Goal: Information Seeking & Learning: Learn about a topic

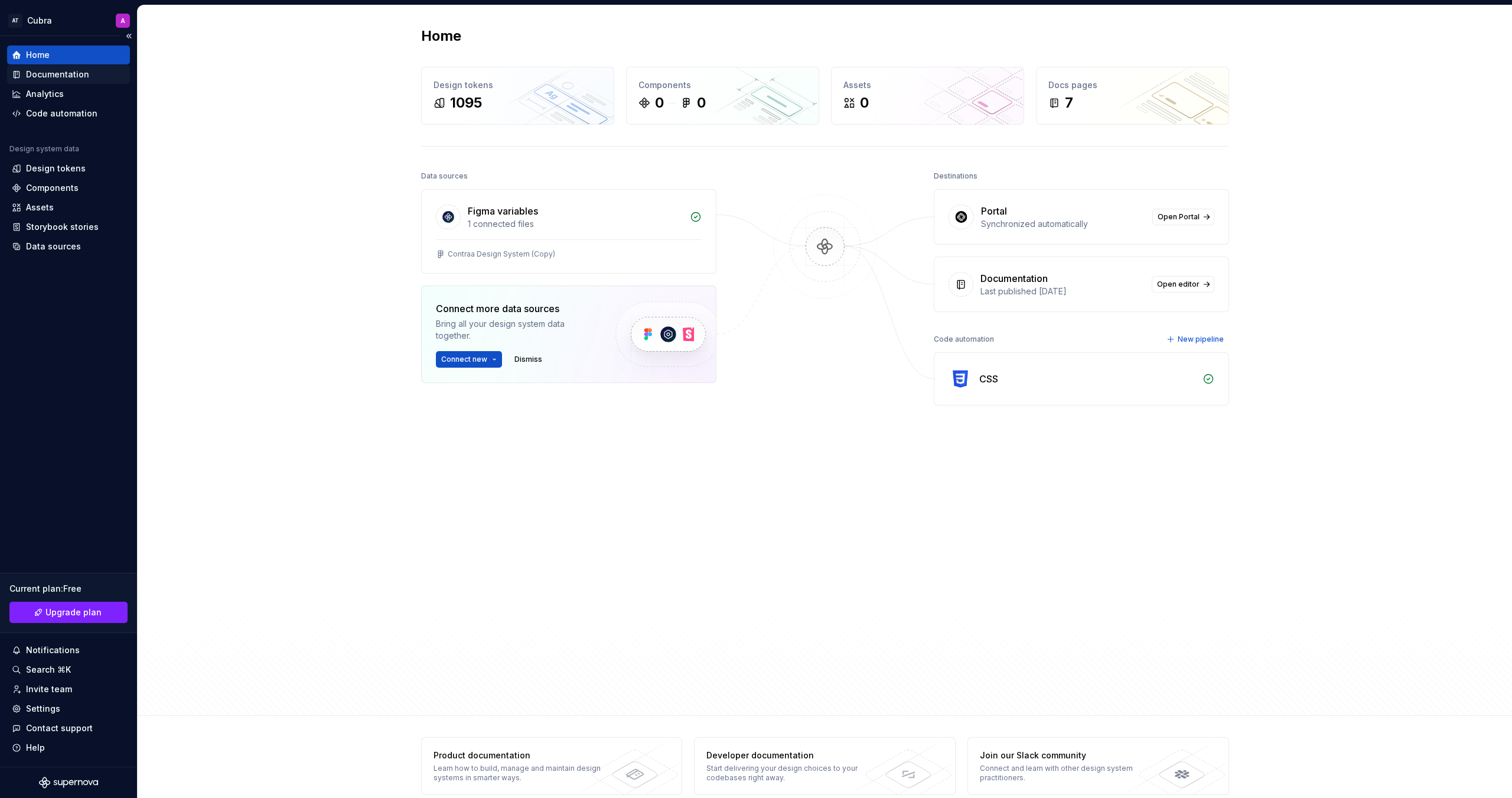
click at [84, 82] on div "Documentation" at bounding box center [69, 74] width 123 height 19
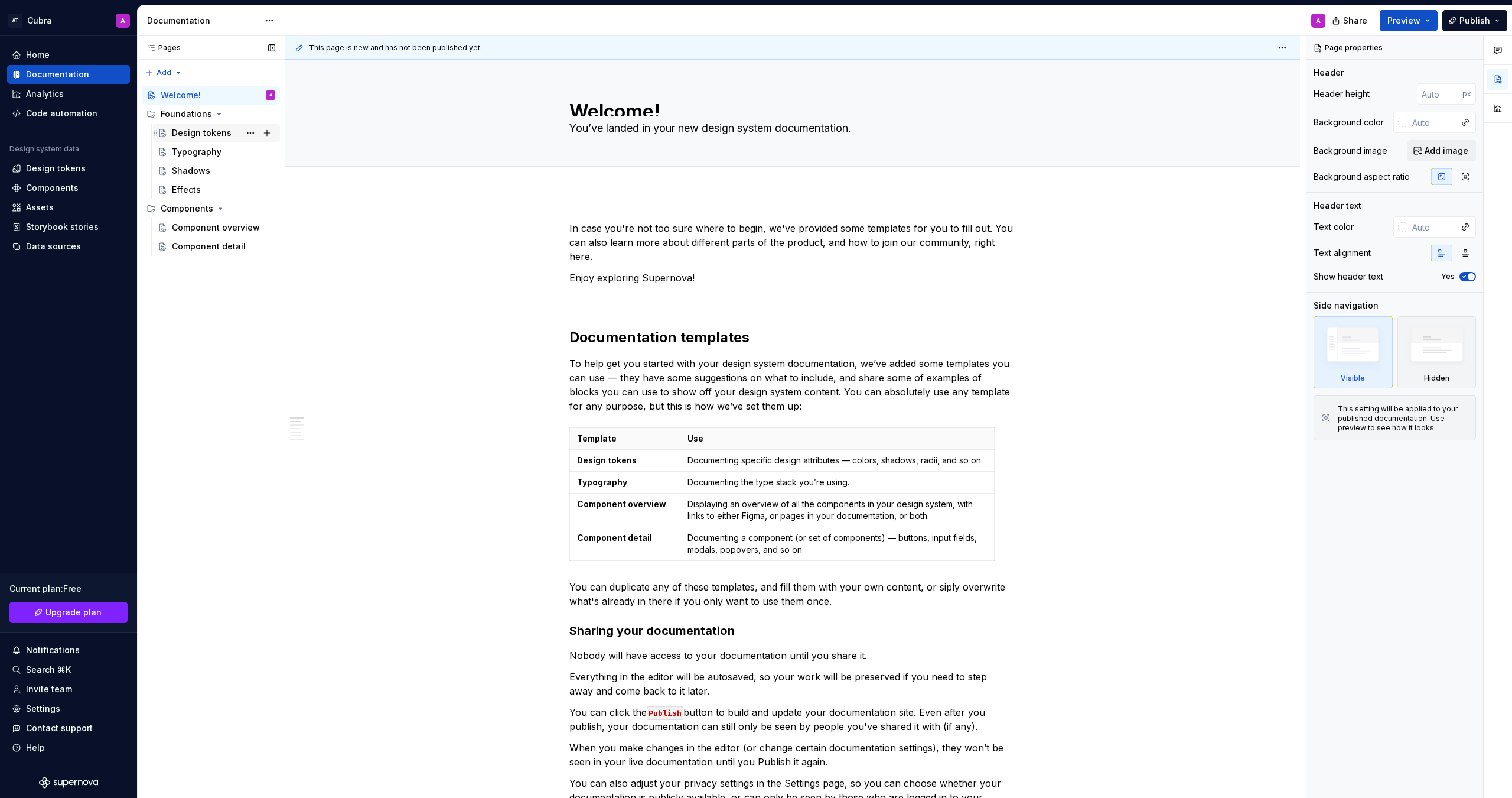
click at [195, 138] on div "Design tokens" at bounding box center [202, 133] width 60 height 12
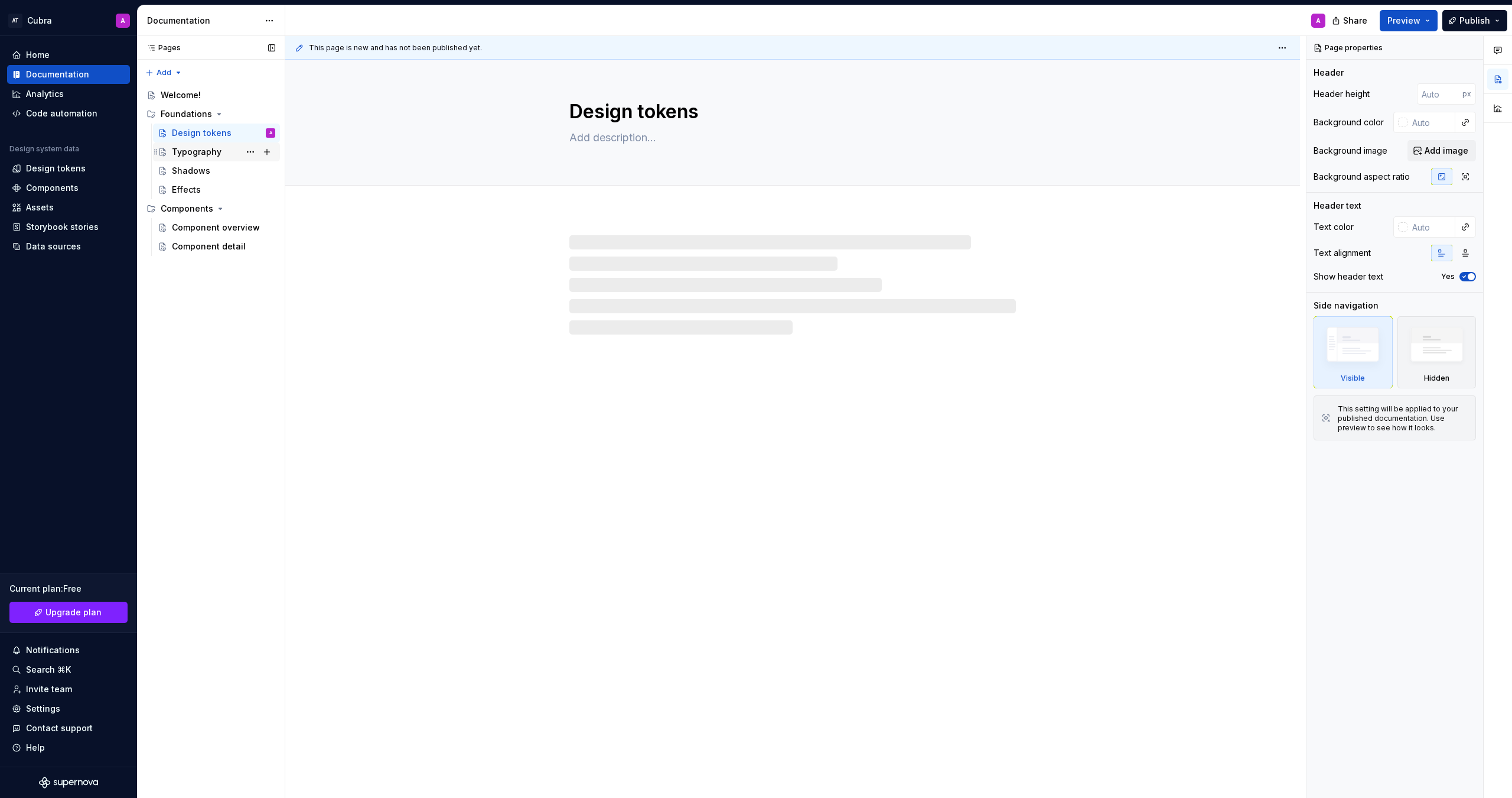
click at [202, 156] on div "Typography" at bounding box center [196, 152] width 49 height 12
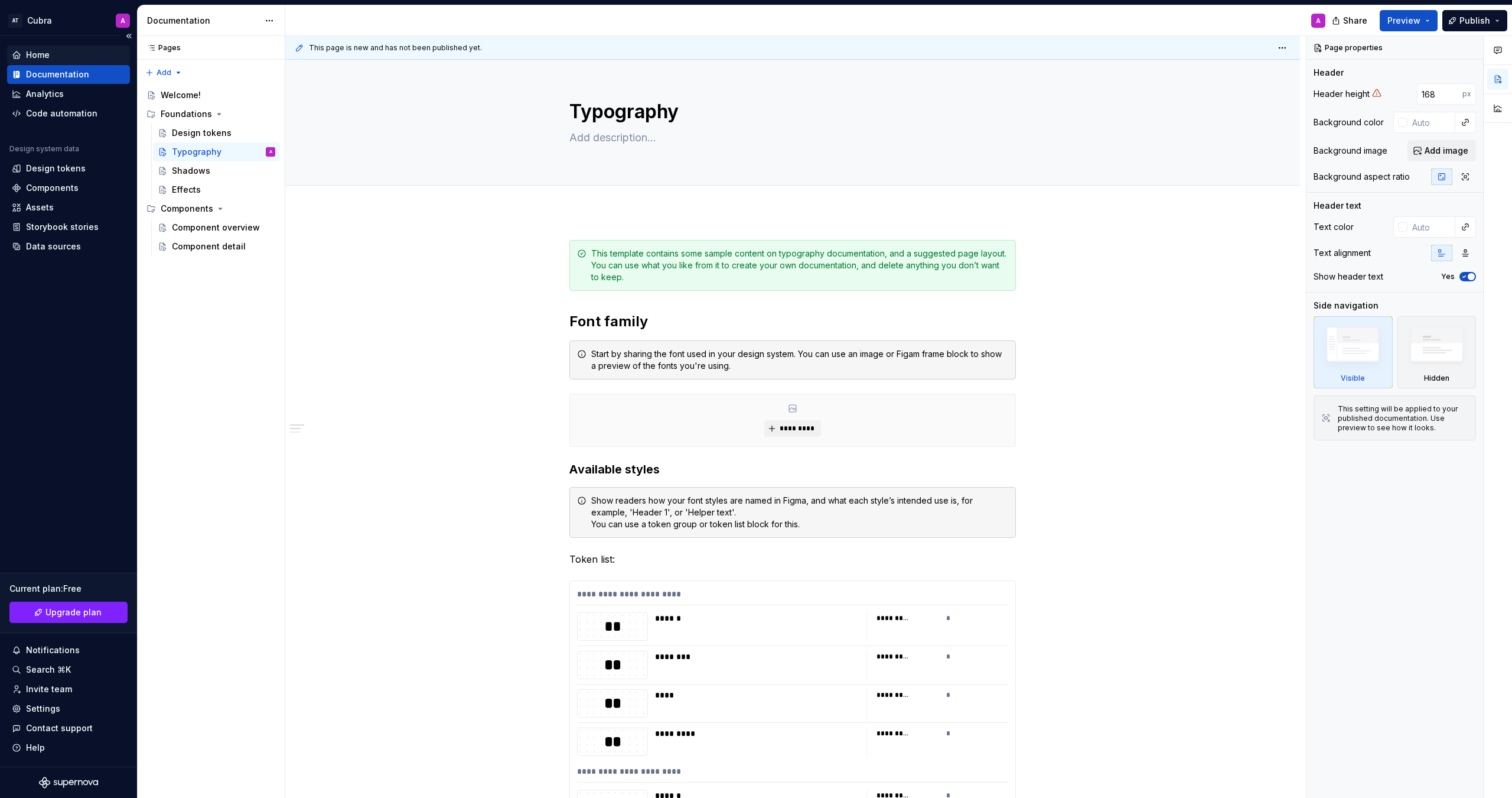
click at [46, 49] on div "Home" at bounding box center [37, 55] width 23 height 12
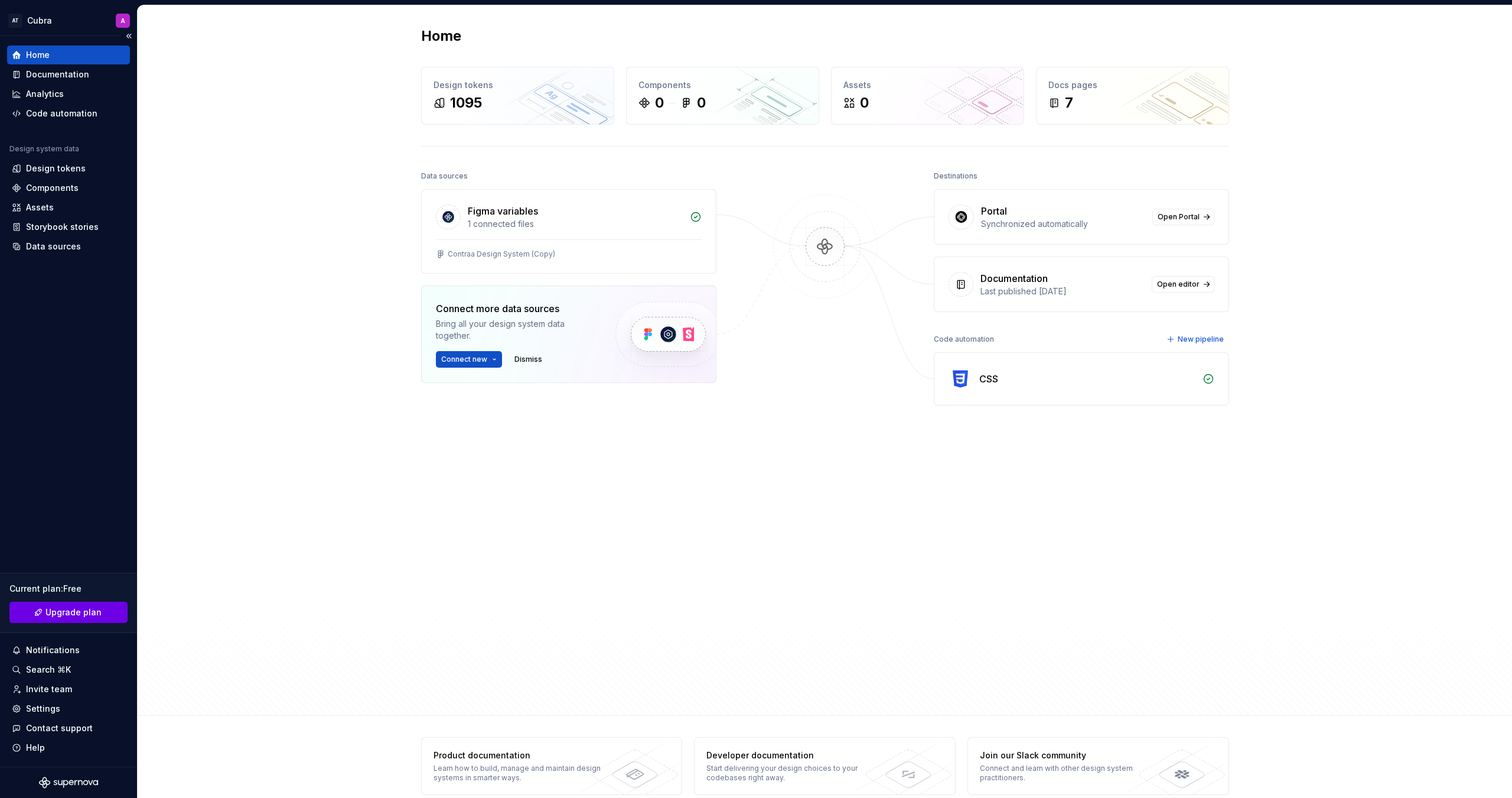
click at [104, 619] on link "Upgrade plan" at bounding box center [68, 612] width 118 height 21
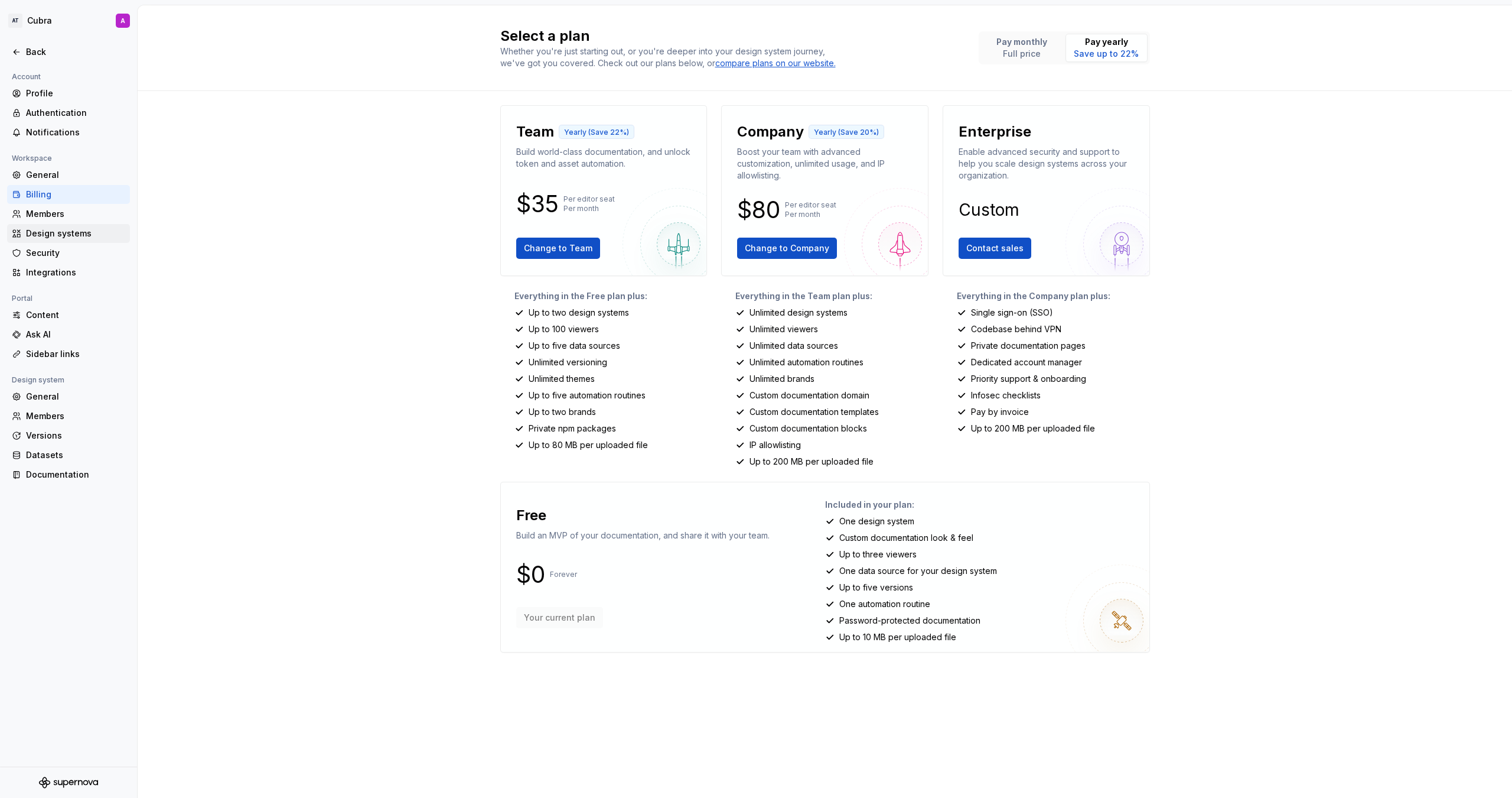
click at [71, 237] on div "Design systems" at bounding box center [75, 233] width 99 height 12
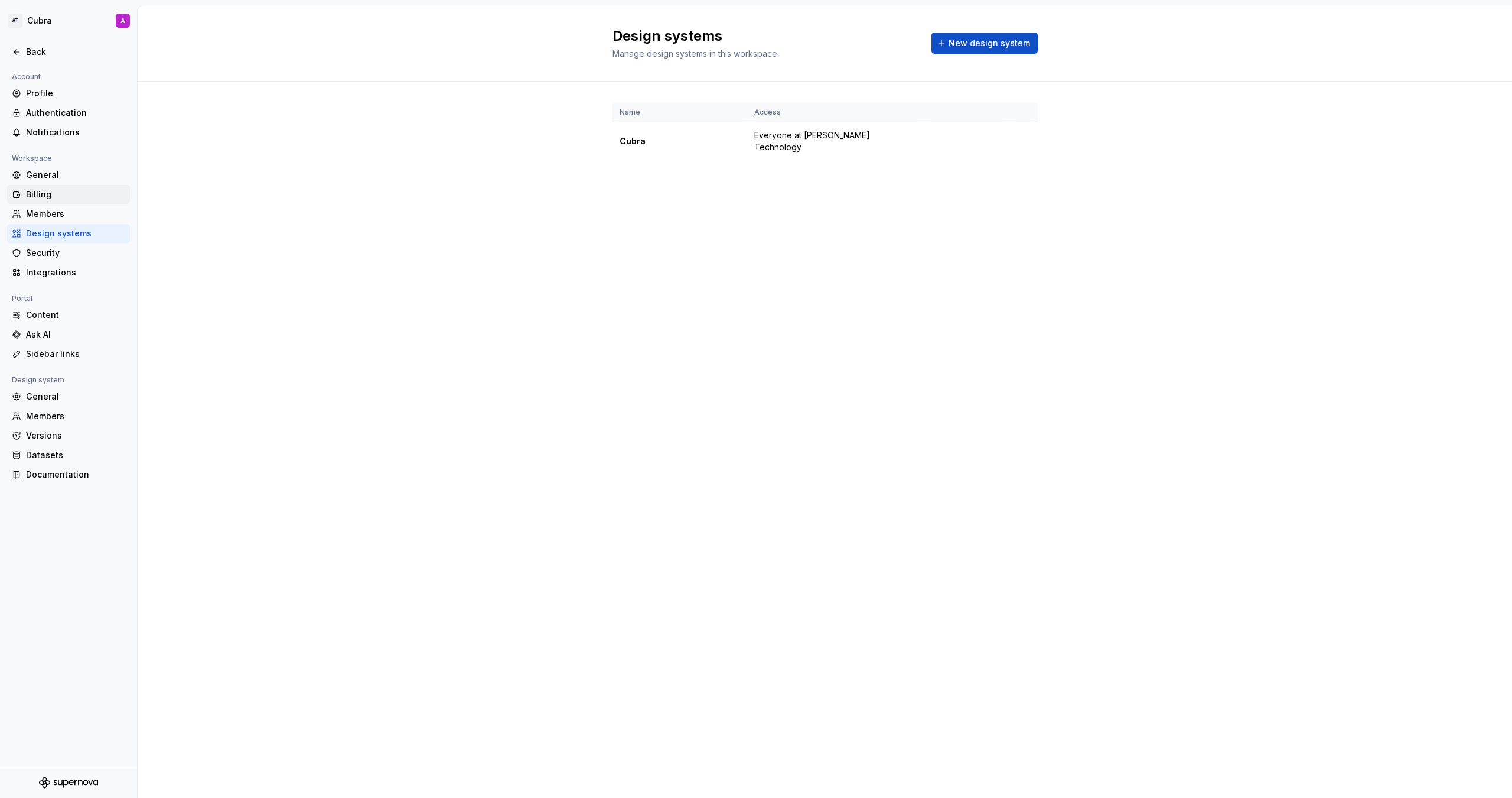
click at [73, 189] on div "Billing" at bounding box center [75, 194] width 99 height 12
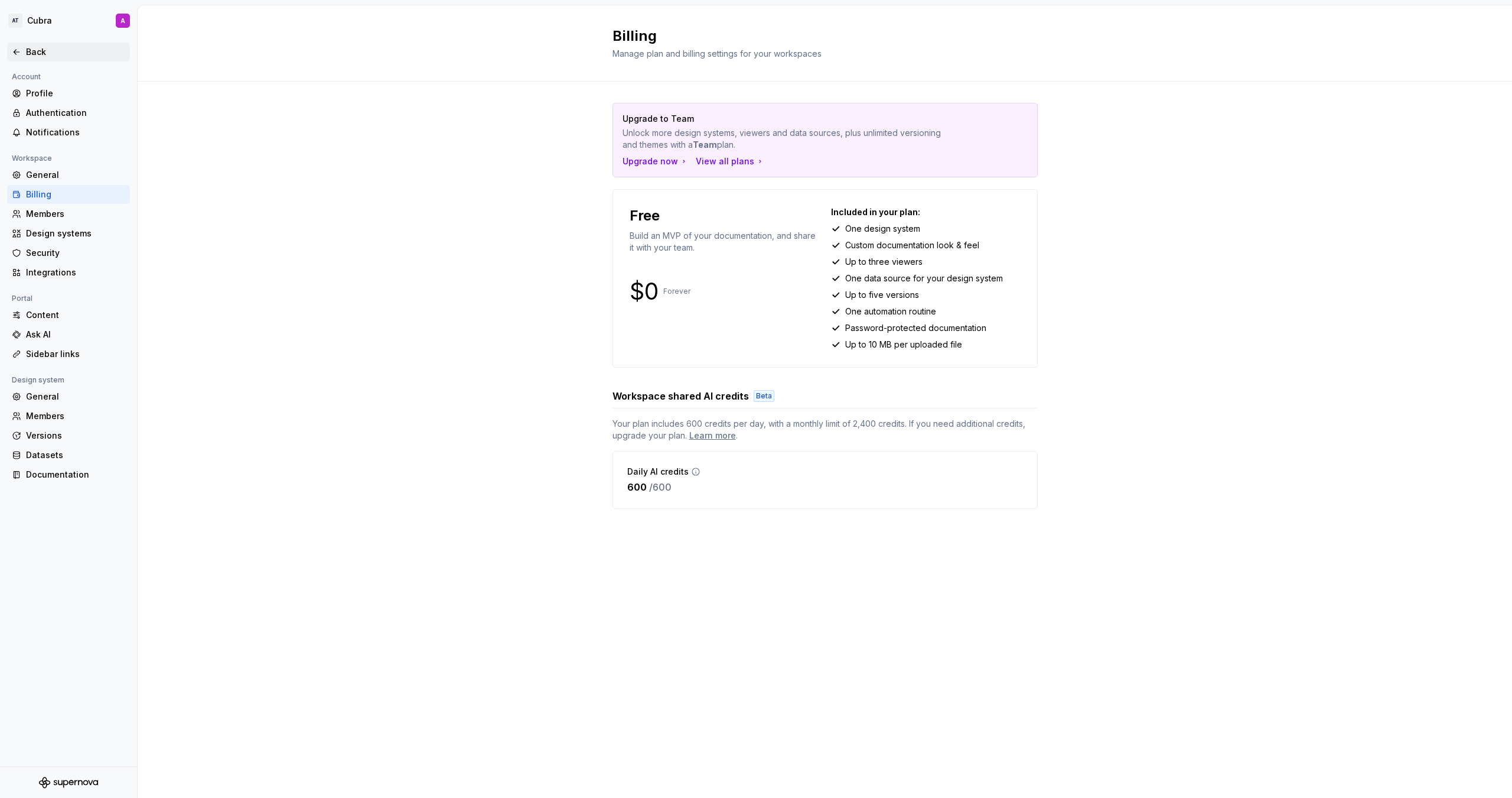
click at [67, 52] on div "Back" at bounding box center [75, 52] width 99 height 12
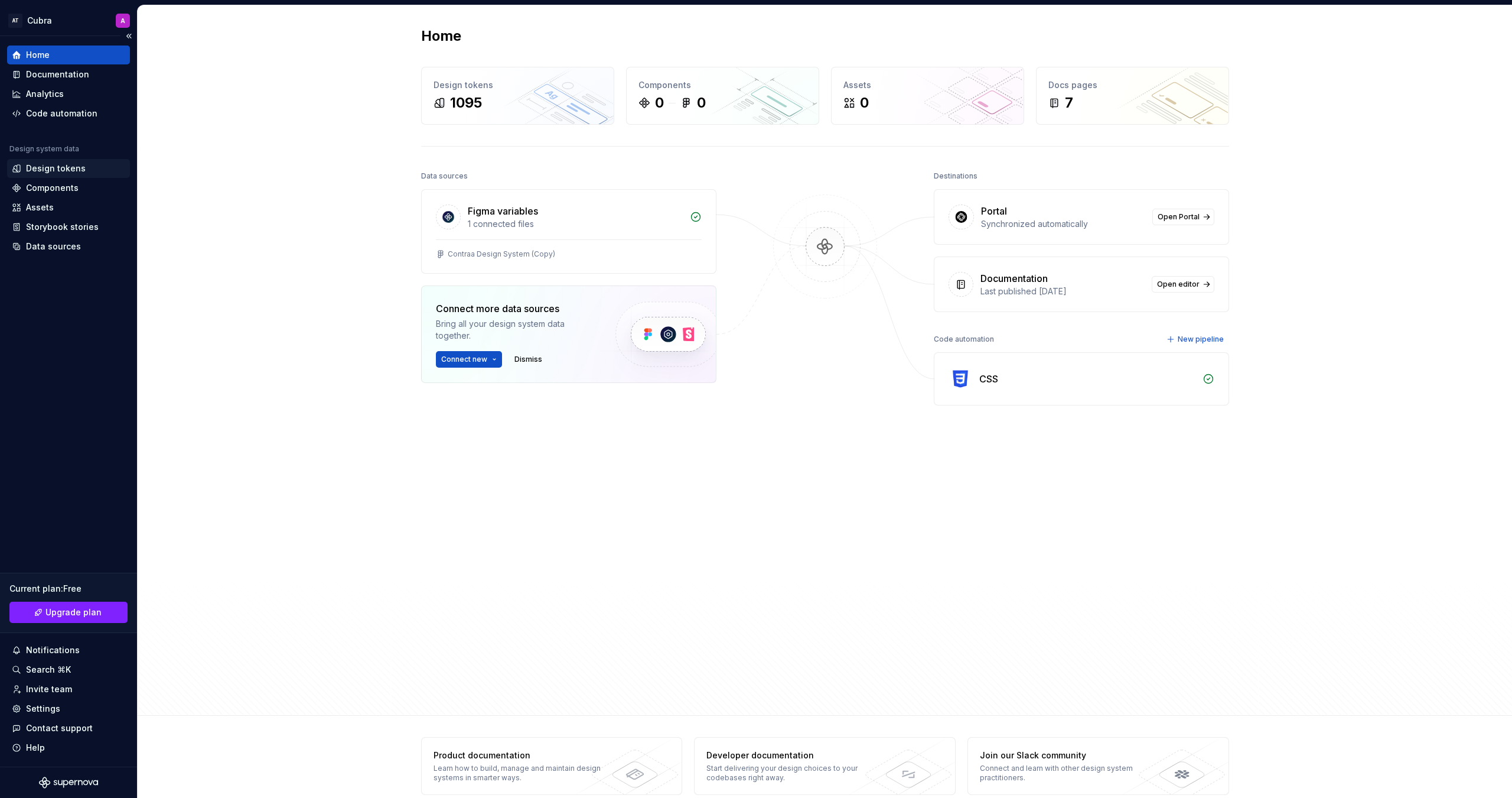
click at [69, 164] on div "Design tokens" at bounding box center [56, 168] width 60 height 12
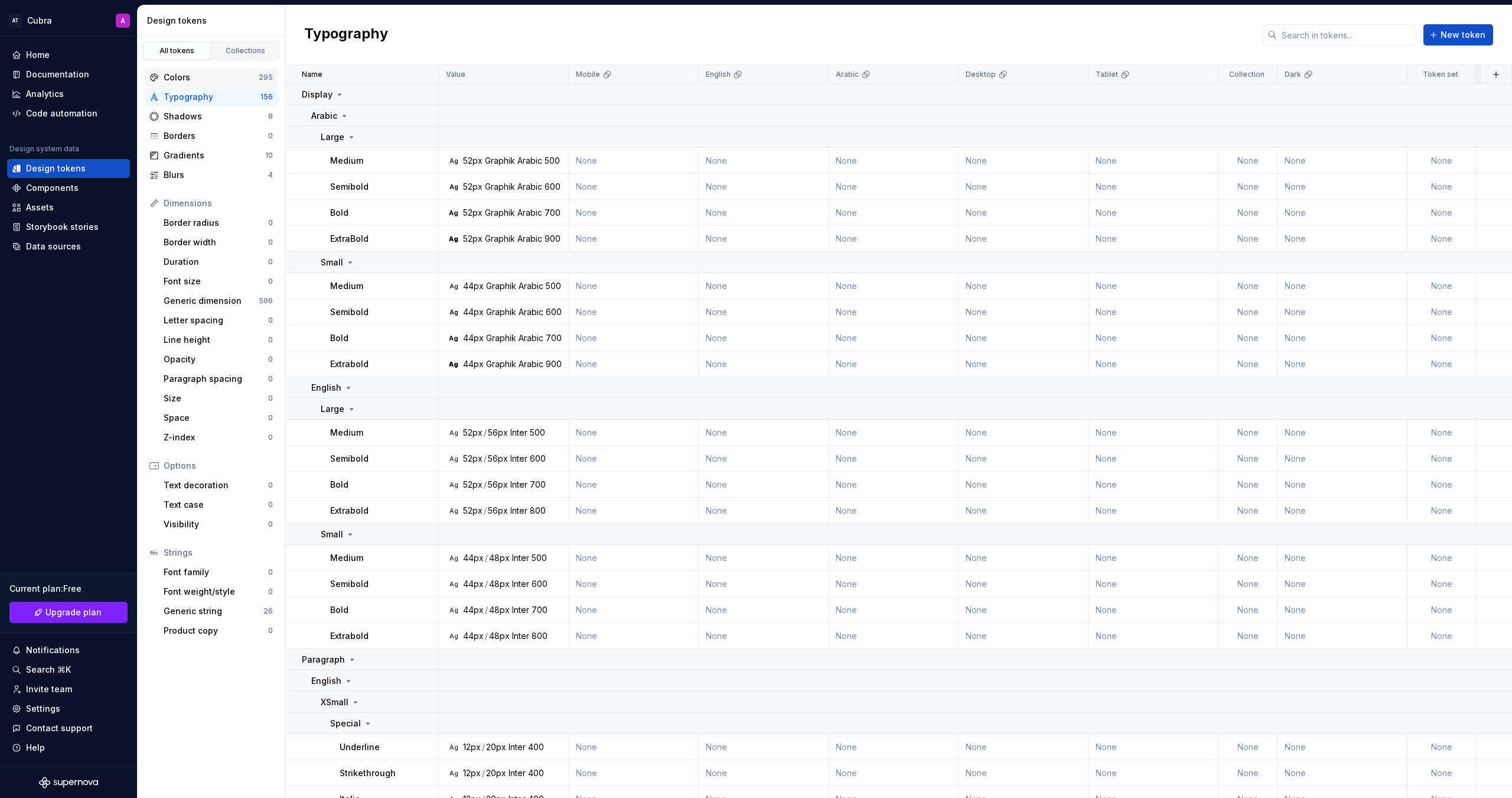
click at [195, 73] on div "Colors" at bounding box center [211, 77] width 95 height 12
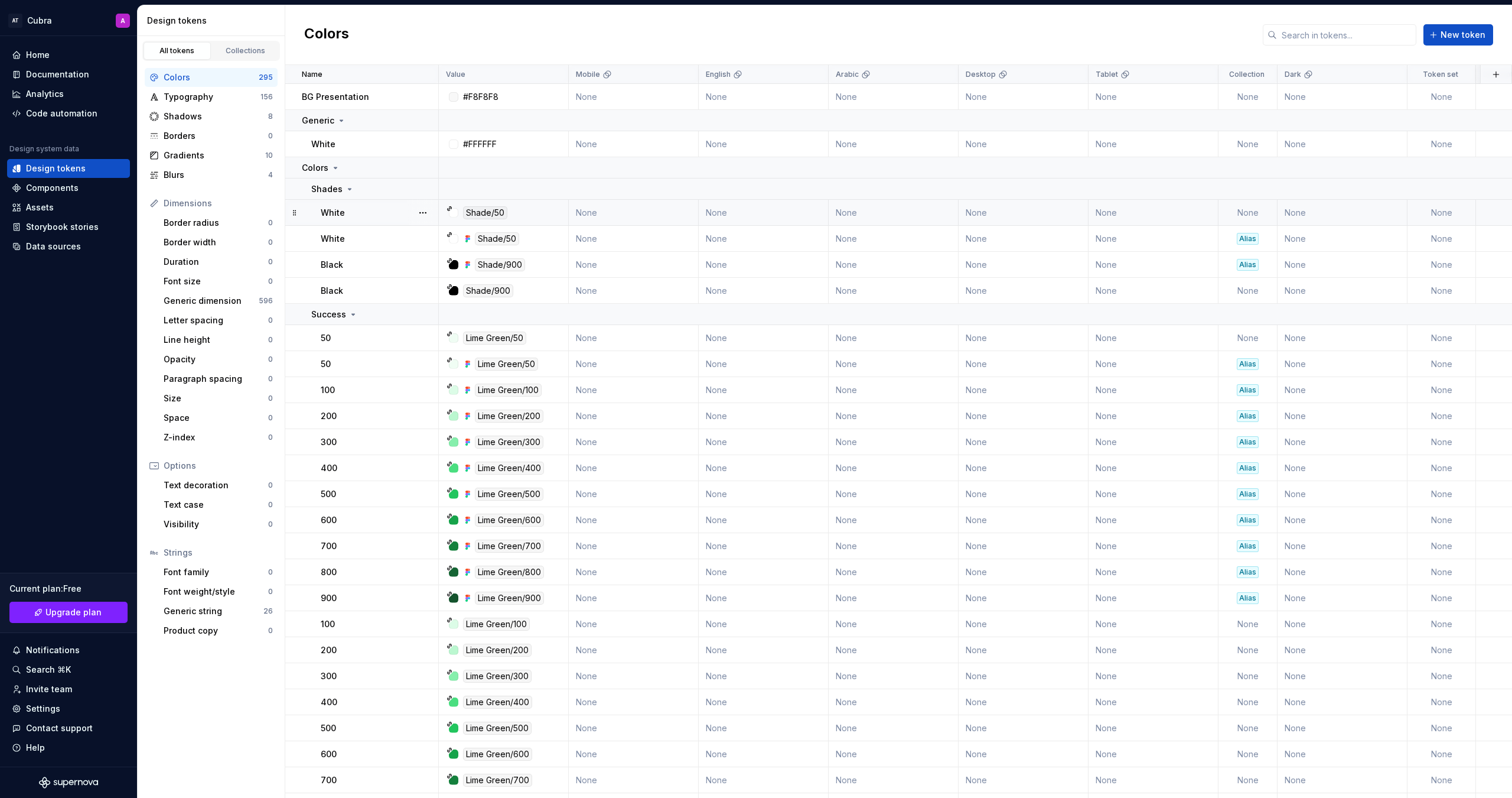
click at [652, 210] on td "None" at bounding box center [634, 213] width 130 height 26
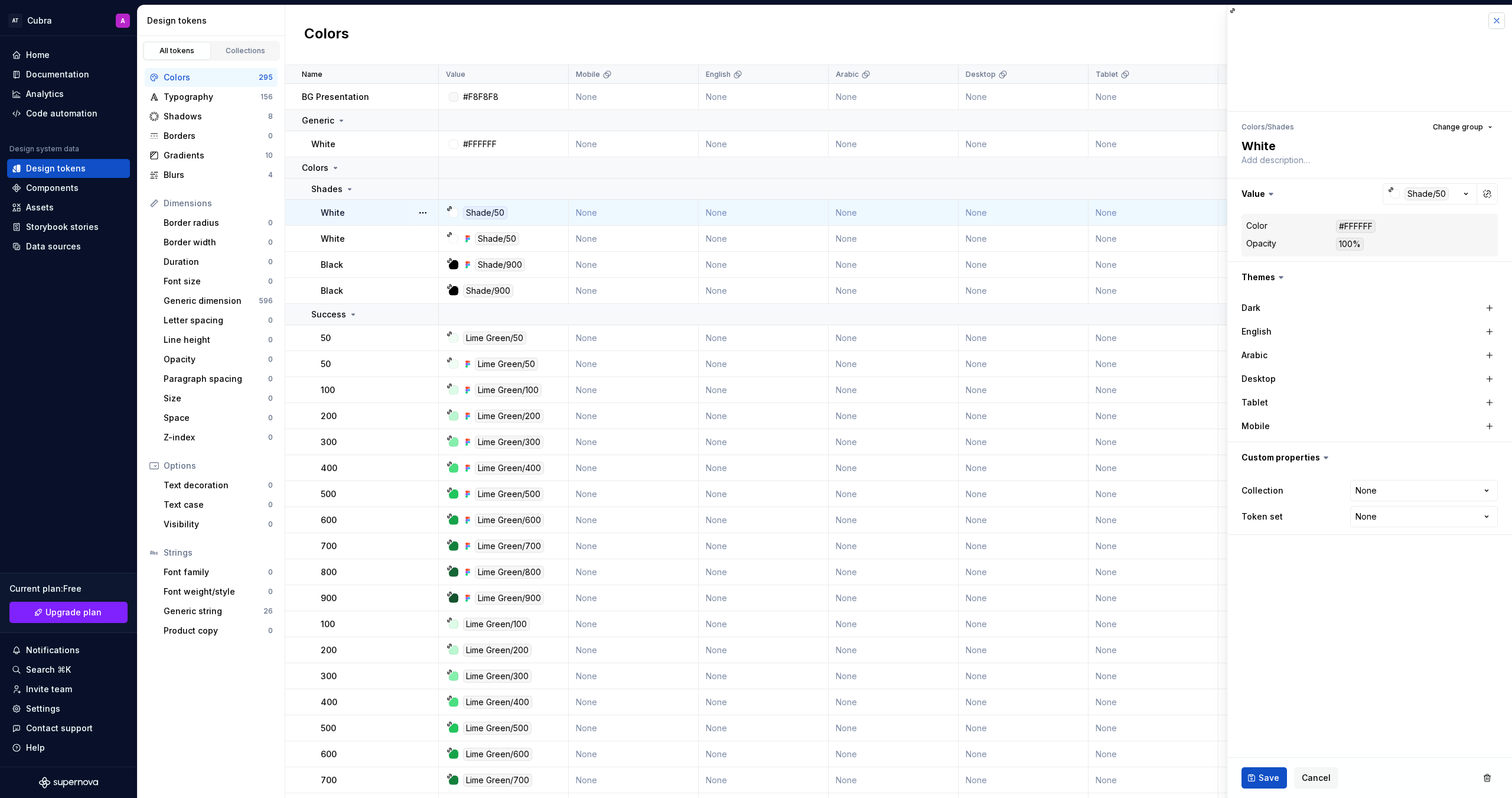
click at [1505, 18] on button "button" at bounding box center [1497, 20] width 17 height 17
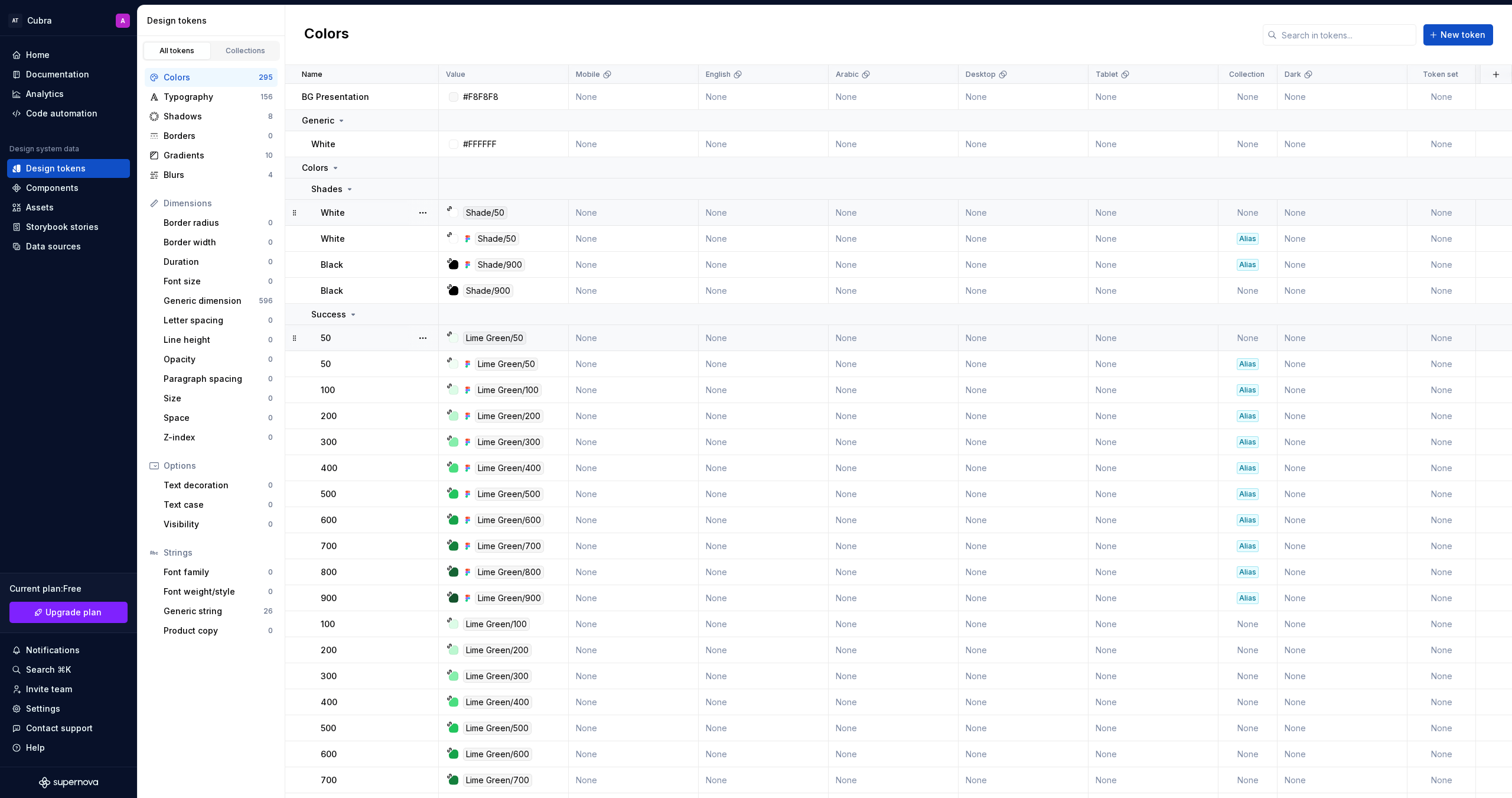
click at [496, 338] on div "Lime Green/50" at bounding box center [495, 338] width 63 height 13
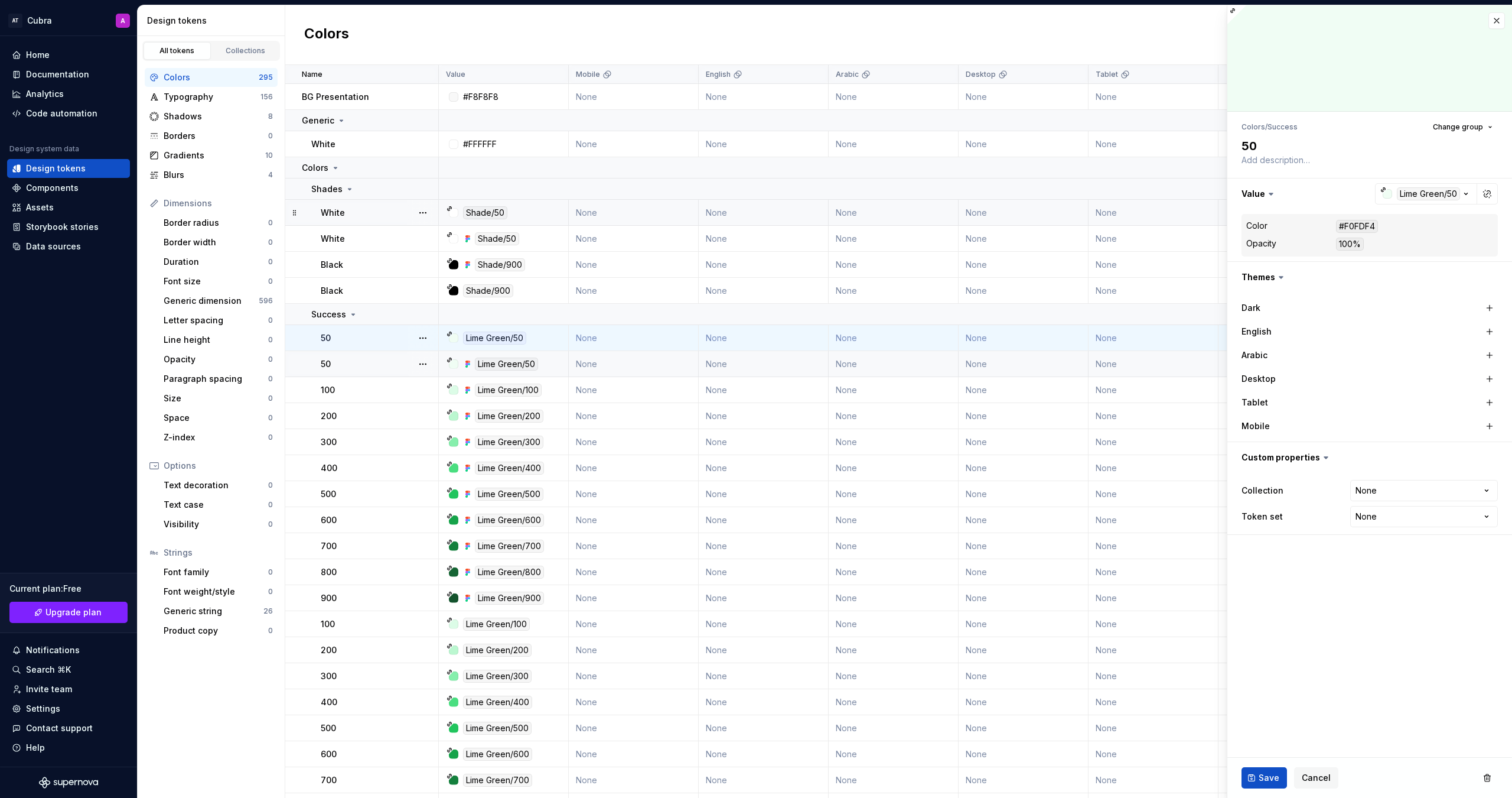
click at [522, 368] on div "Lime Green/50" at bounding box center [507, 364] width 63 height 13
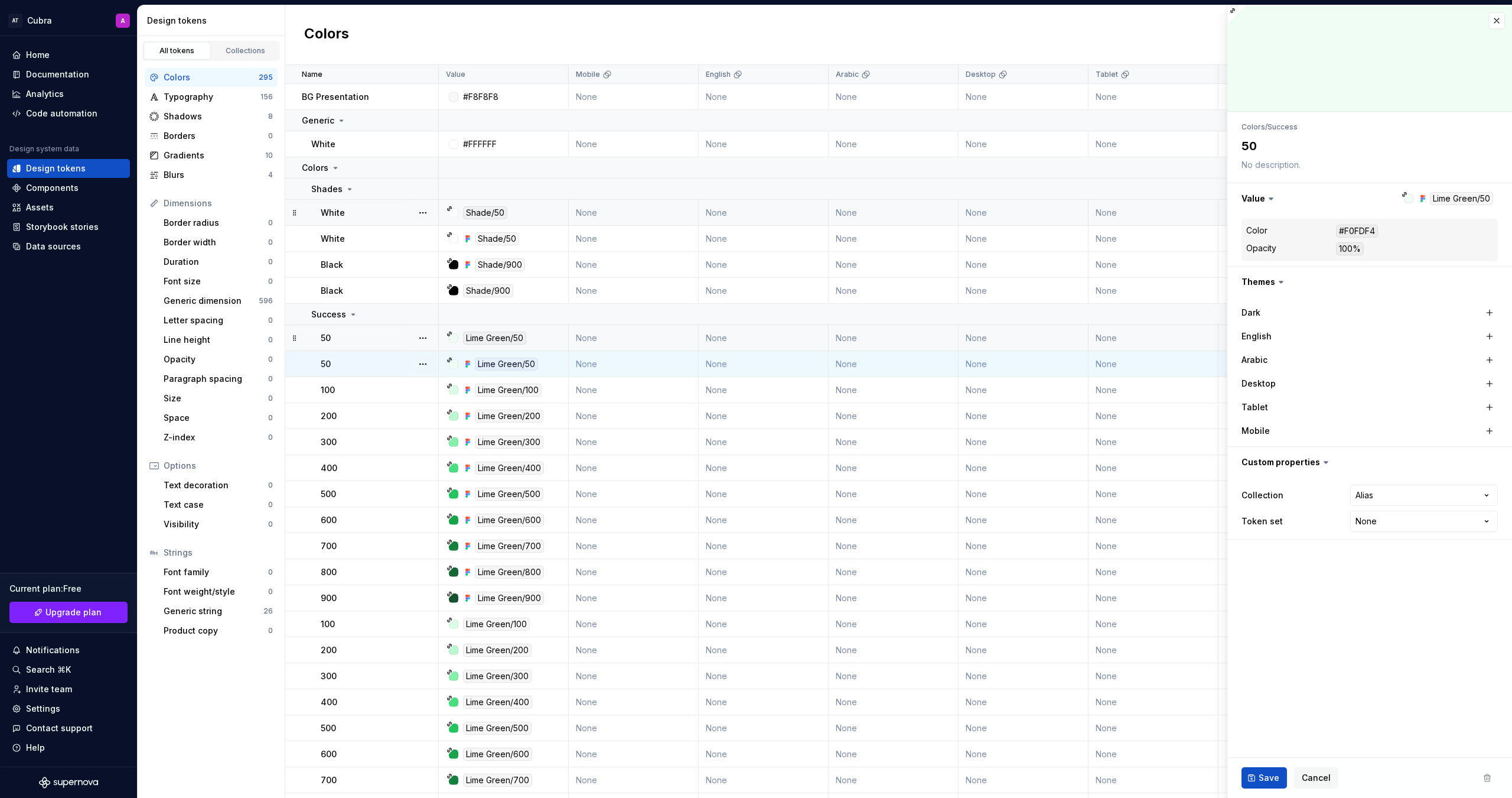
type textarea "*"
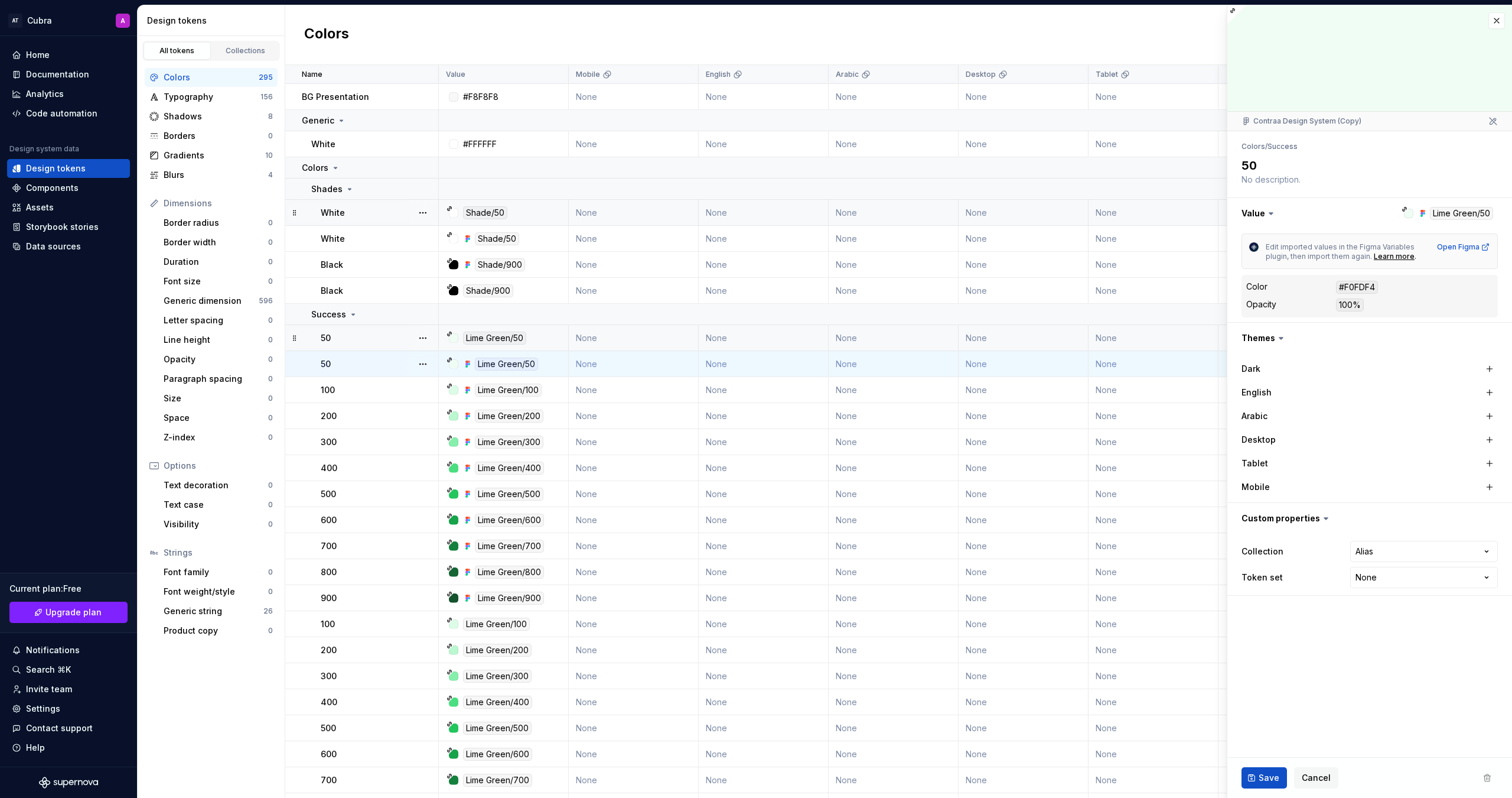
click at [172, 206] on div "Dimensions" at bounding box center [219, 203] width 110 height 12
click at [181, 220] on div "Border radius" at bounding box center [216, 222] width 104 height 12
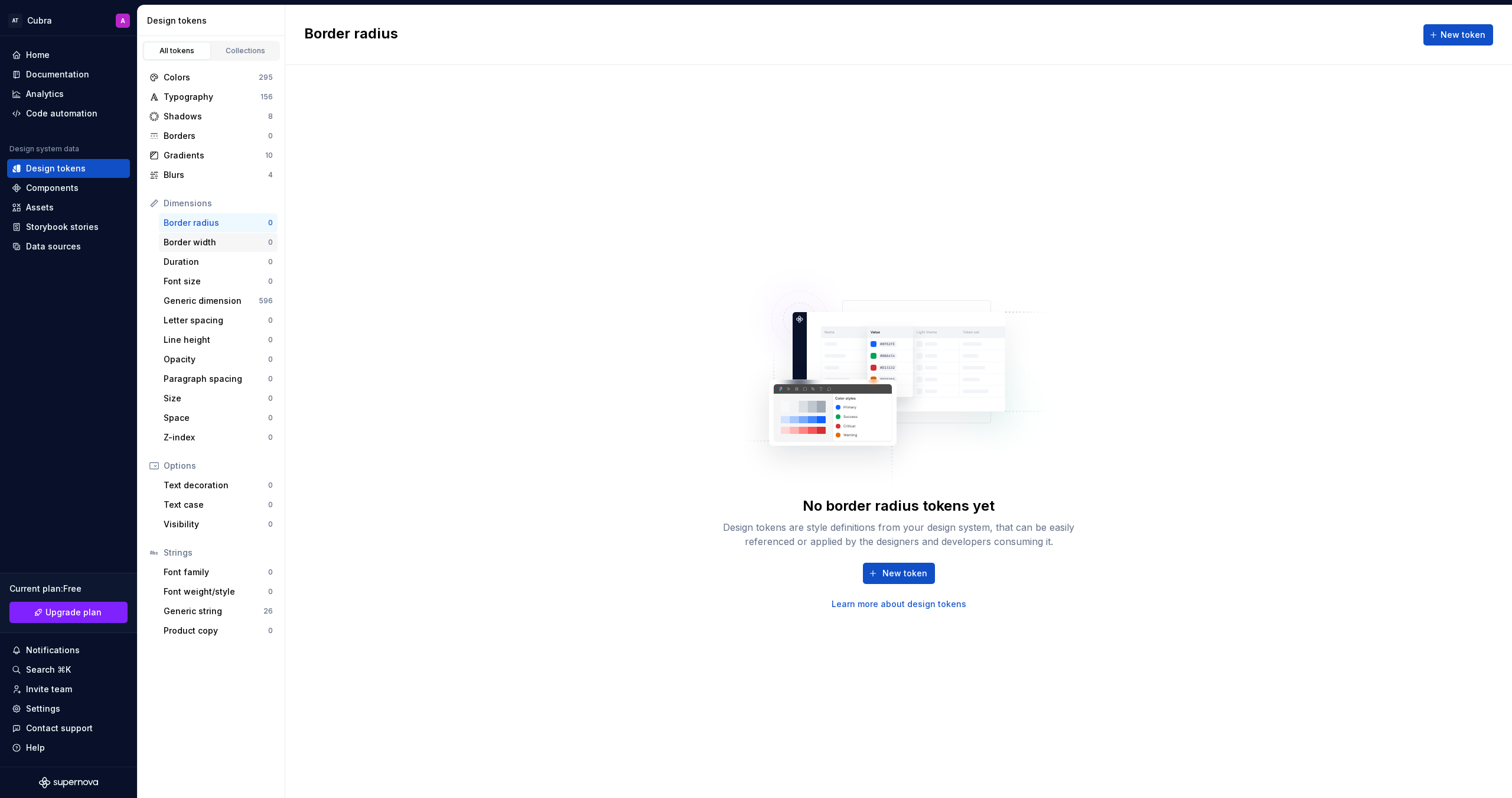
click at [198, 250] on div "Border width 0" at bounding box center [219, 242] width 119 height 19
click at [200, 259] on div "Duration" at bounding box center [216, 261] width 104 height 12
click at [208, 294] on div "Generic dimension 596" at bounding box center [219, 300] width 119 height 19
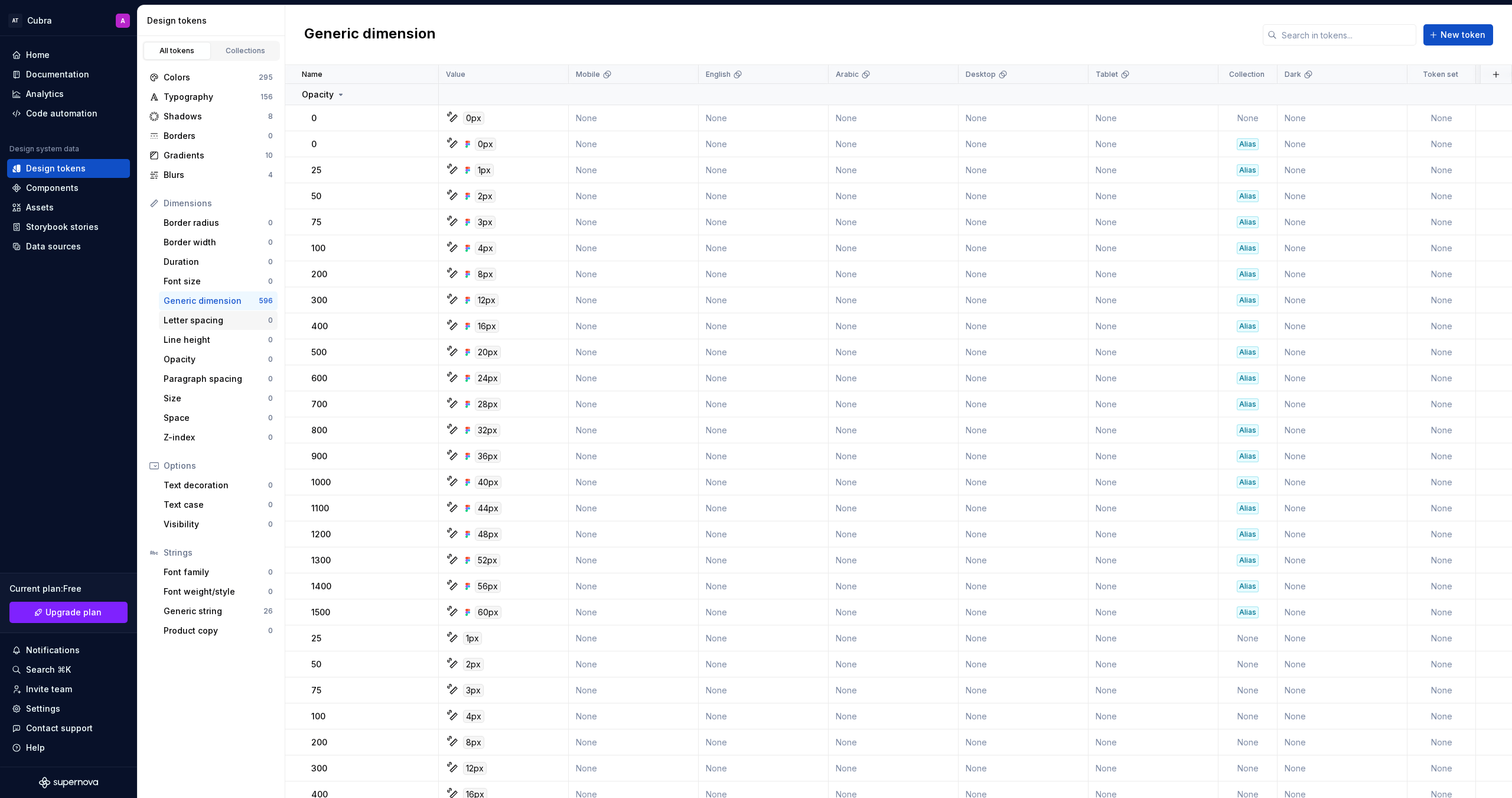
click at [207, 315] on div "Letter spacing" at bounding box center [216, 320] width 104 height 12
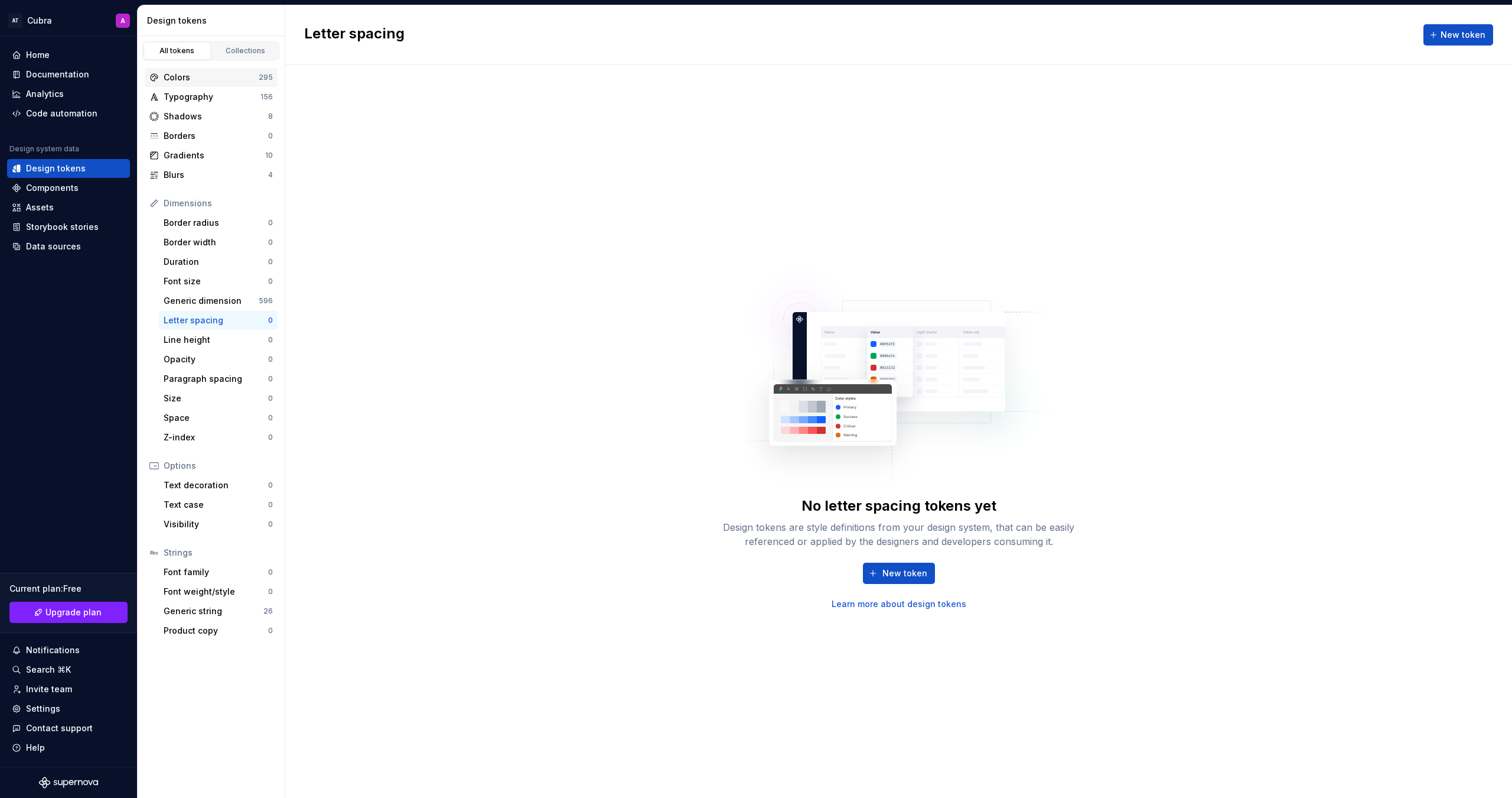
click at [153, 73] on icon at bounding box center [154, 77] width 9 height 9
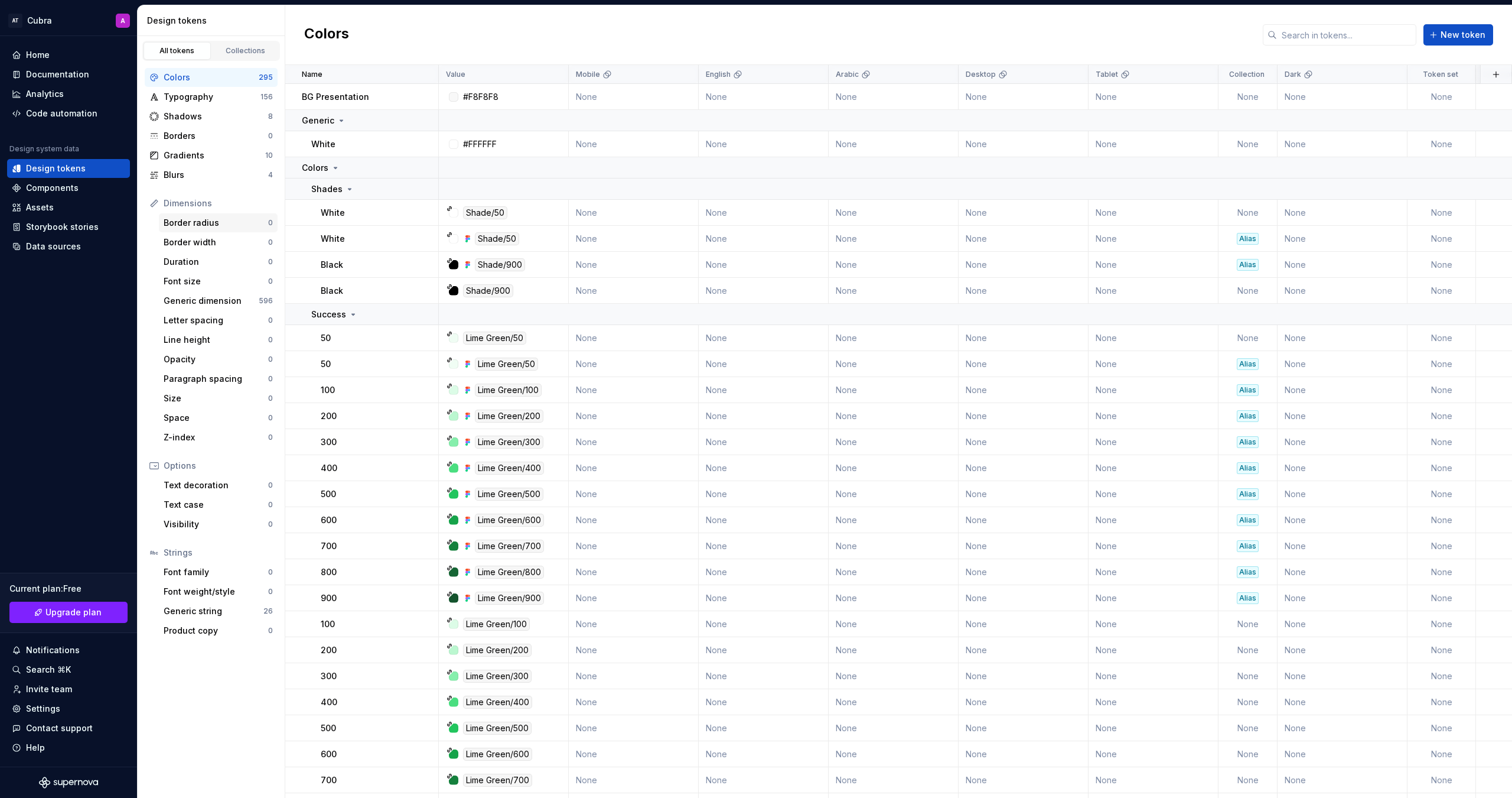
click at [228, 231] on div "Border radius 0" at bounding box center [219, 222] width 119 height 19
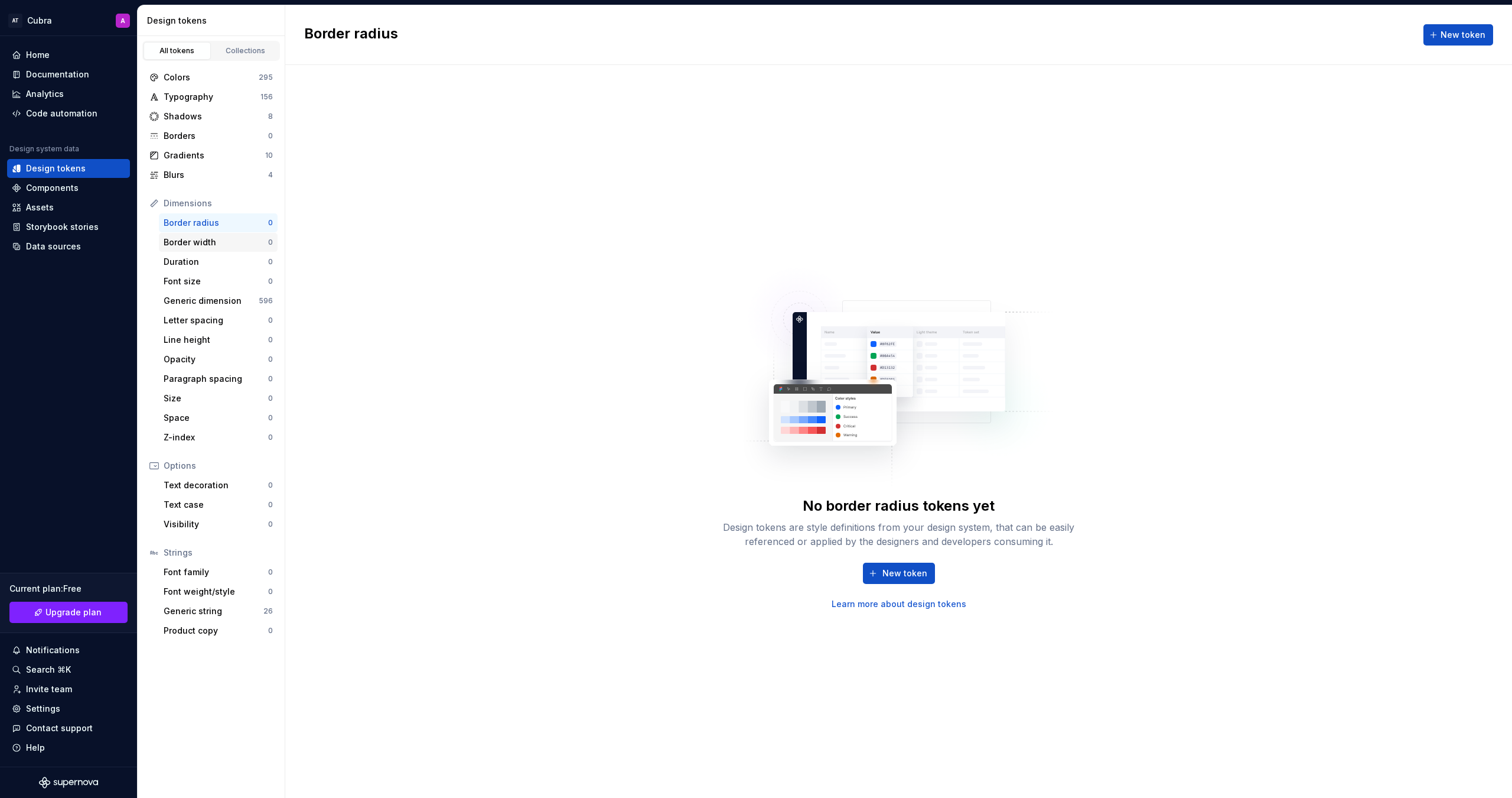
click at [187, 242] on div "Border width" at bounding box center [216, 242] width 104 height 12
click at [205, 153] on div "Gradients" at bounding box center [214, 155] width 101 height 12
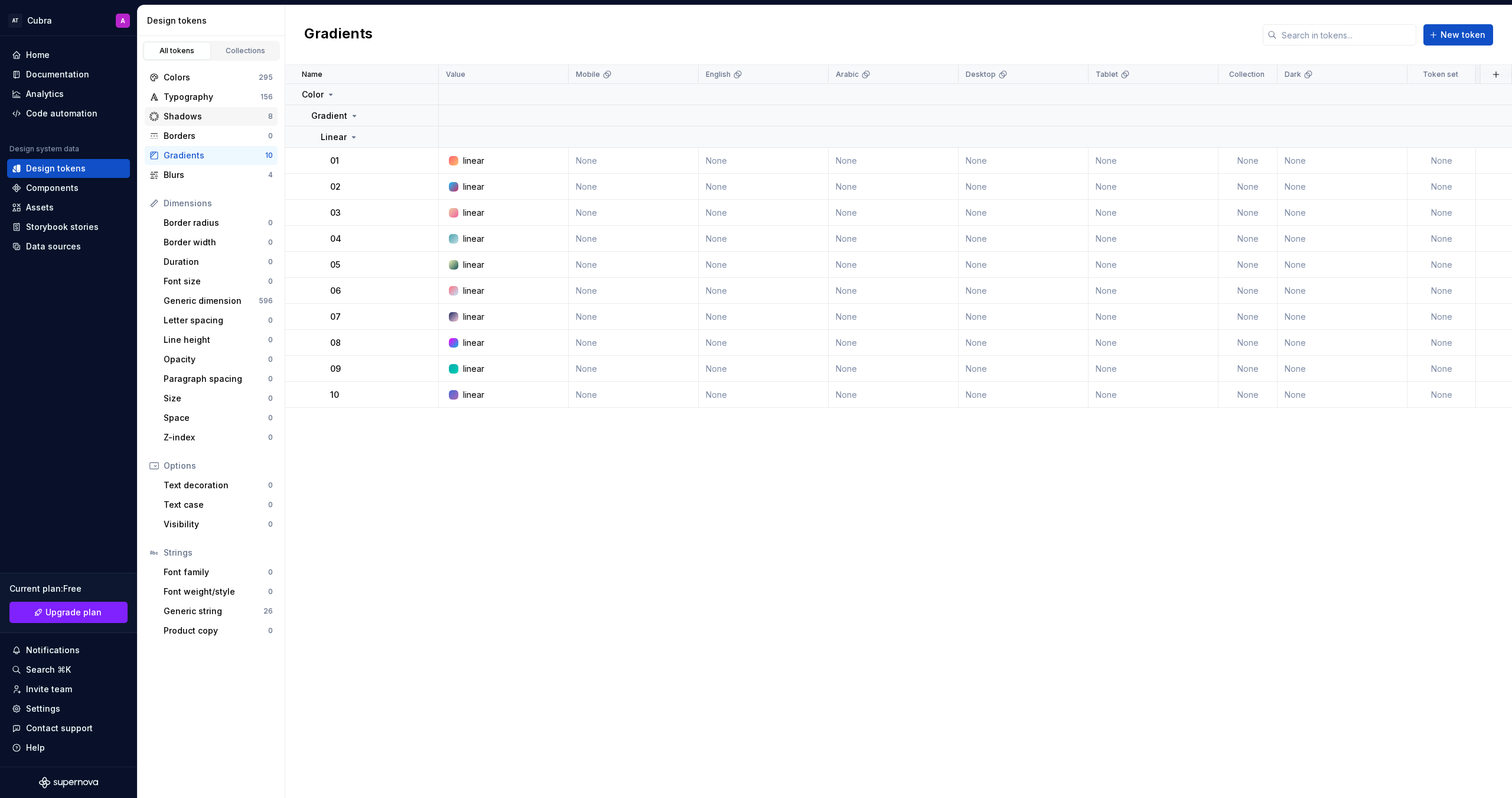
click at [193, 123] on div "Shadows 8" at bounding box center [211, 116] width 133 height 19
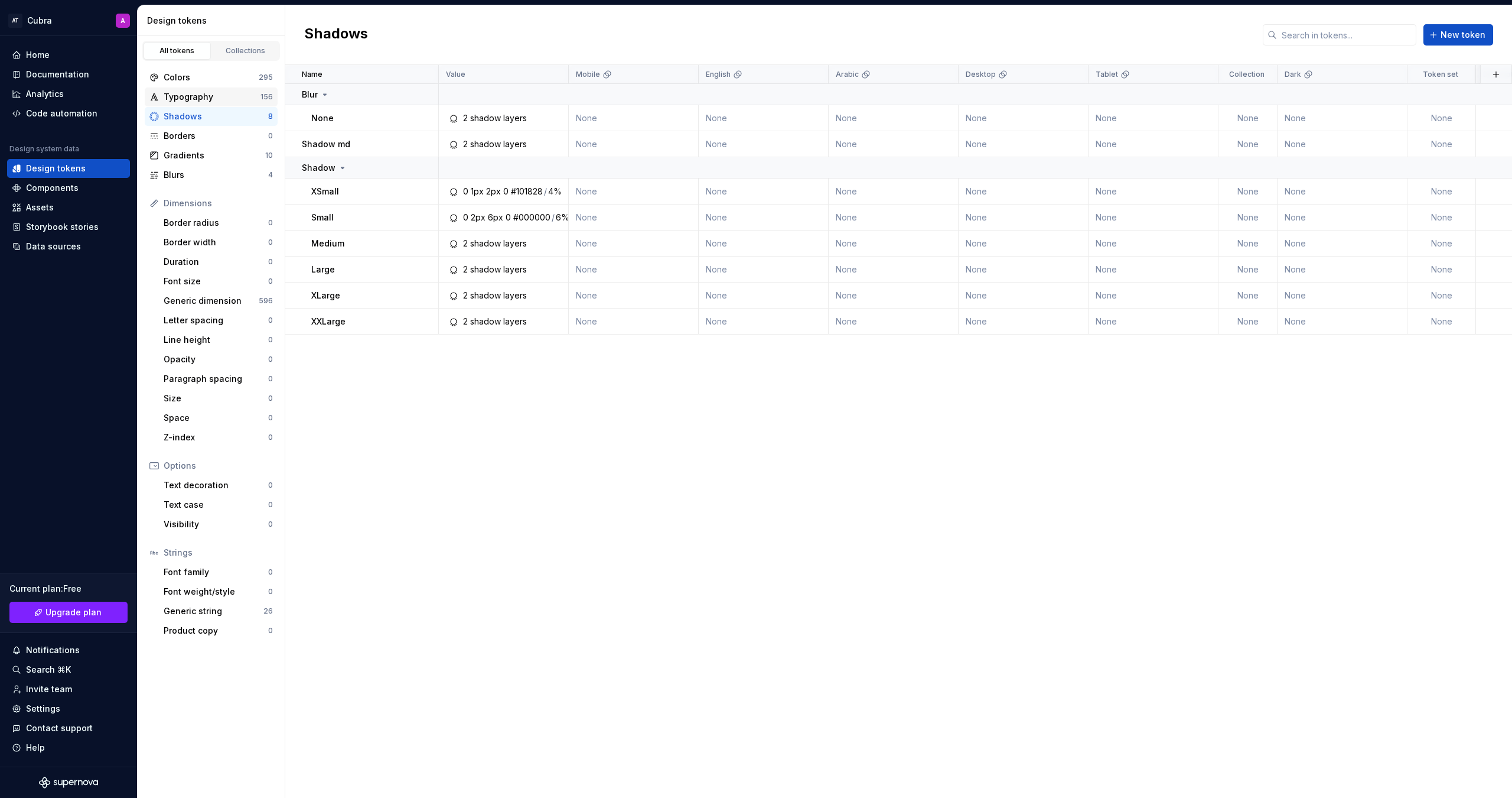
click at [200, 95] on div "Typography" at bounding box center [212, 97] width 97 height 12
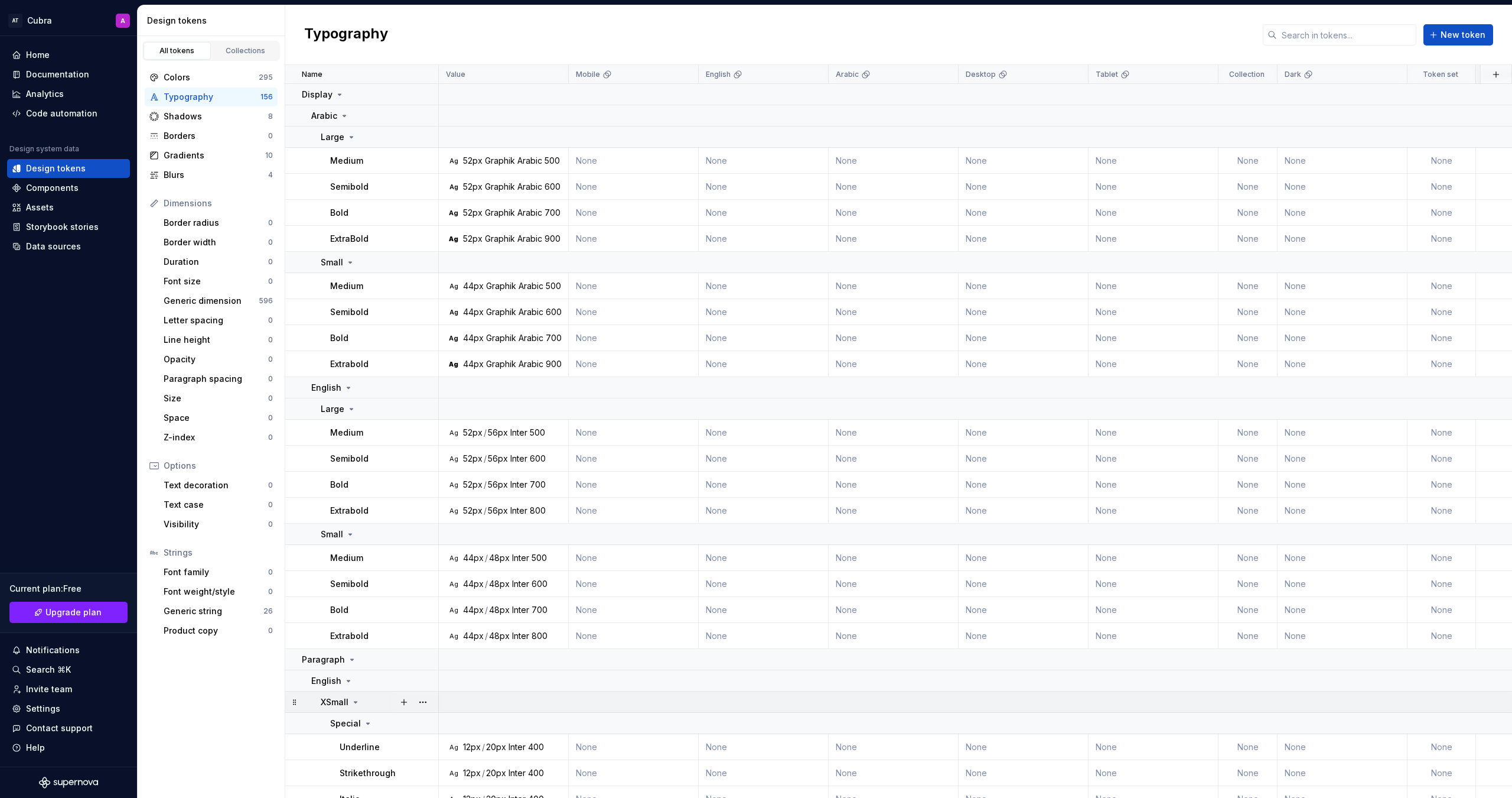
scroll to position [232, 0]
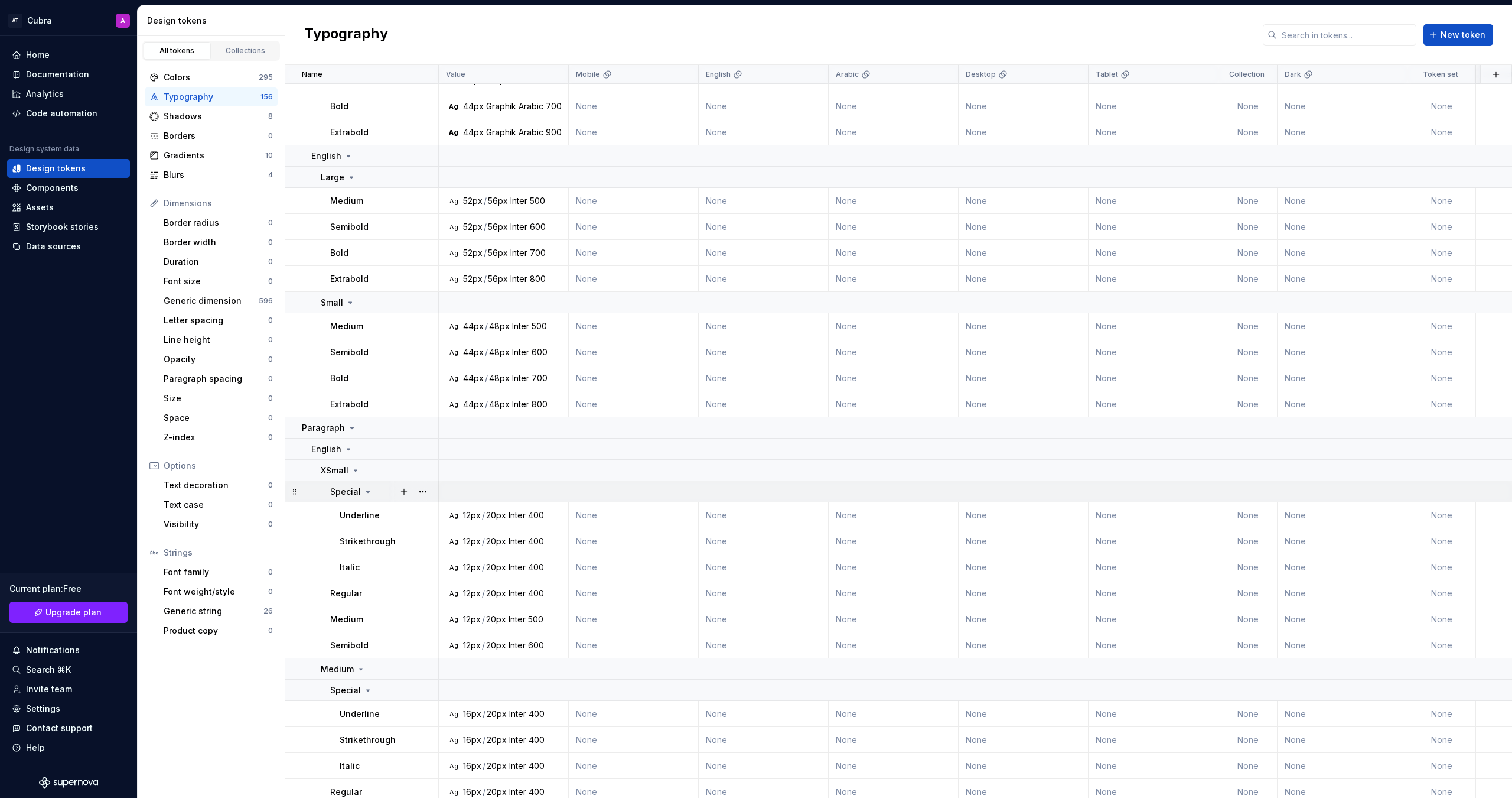
click at [365, 489] on icon at bounding box center [368, 492] width 9 height 9
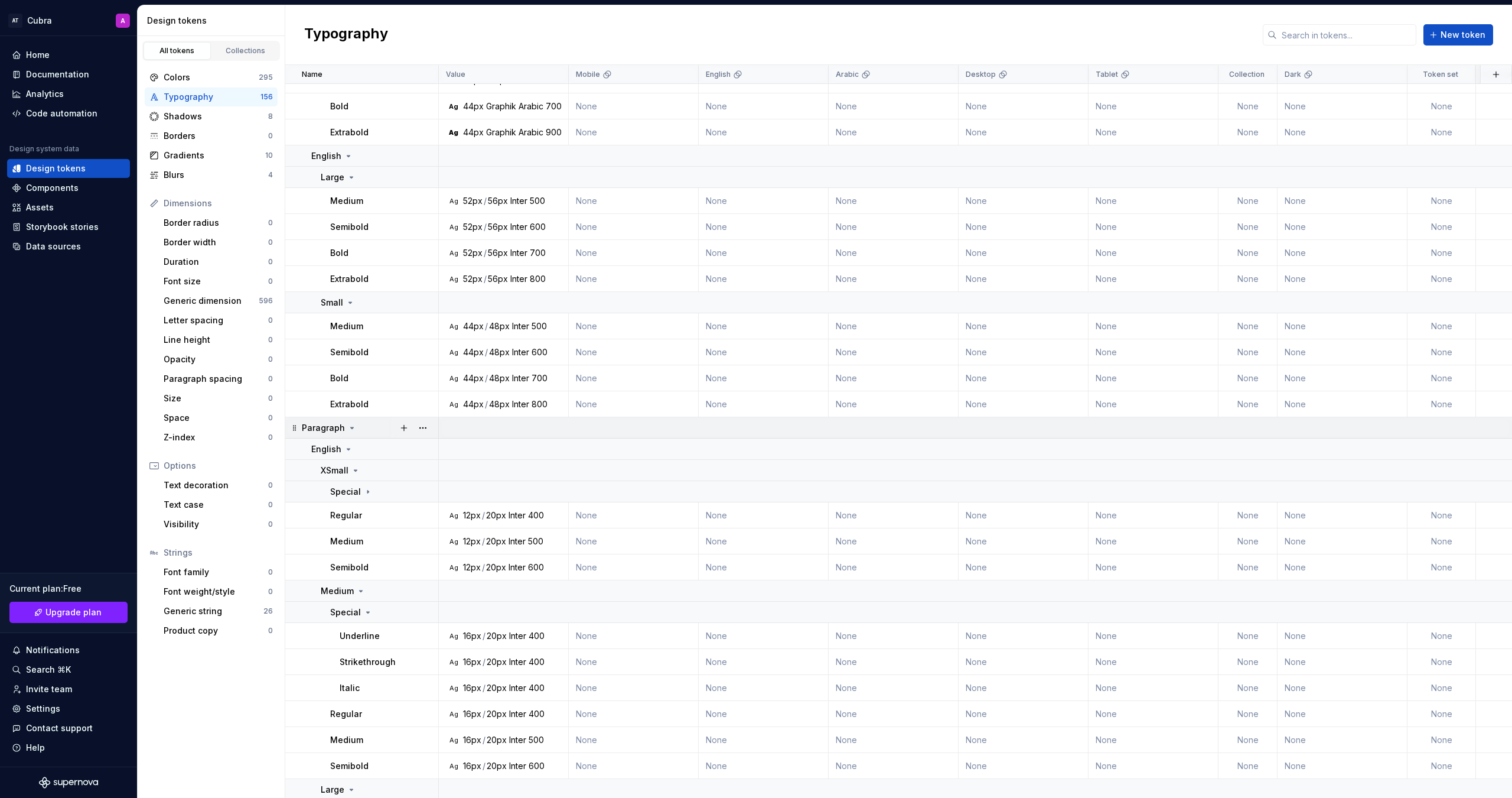
click at [348, 432] on icon at bounding box center [352, 428] width 9 height 9
click at [338, 492] on icon at bounding box center [339, 492] width 9 height 9
